Goal: Register for event/course

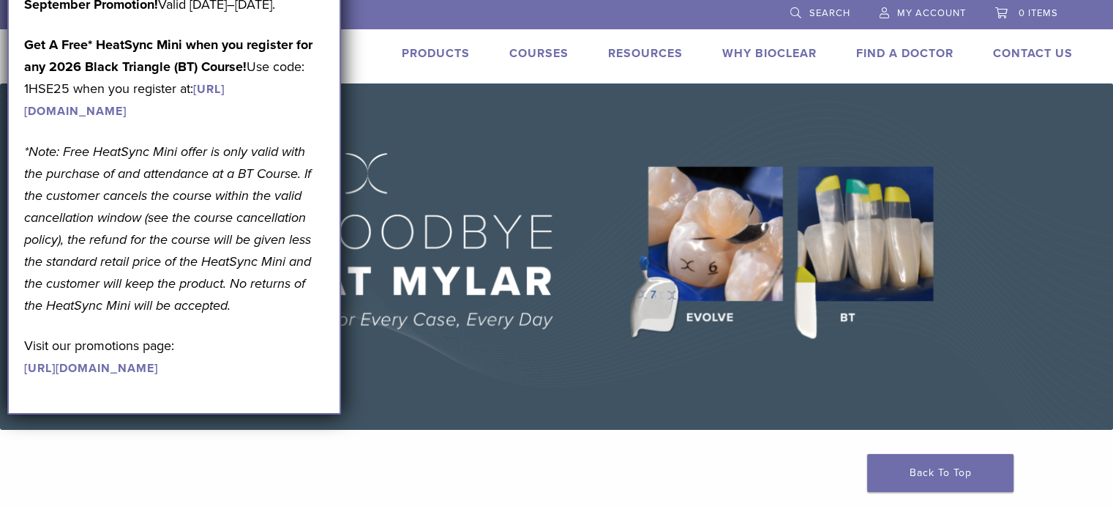
click at [432, 46] on link "Products" at bounding box center [436, 53] width 68 height 15
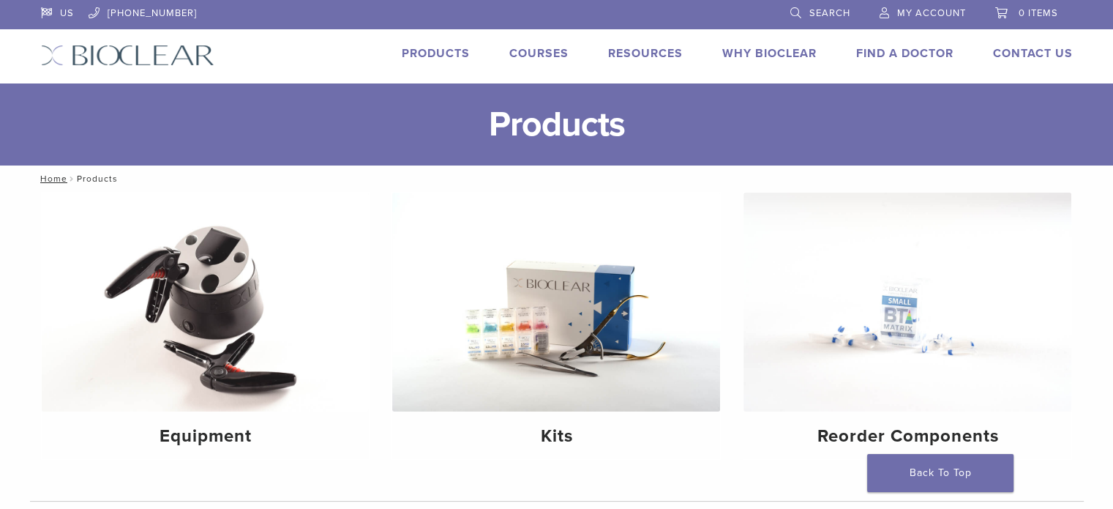
click at [531, 54] on link "Courses" at bounding box center [539, 53] width 59 height 15
